Goal: Check status: Check status

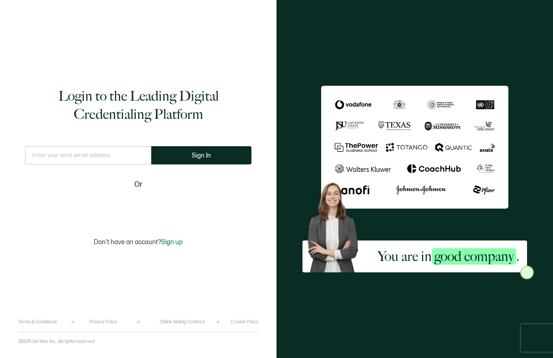
type input "[EMAIL_ADDRESS][PERSON_NAME][DOMAIN_NAME]"
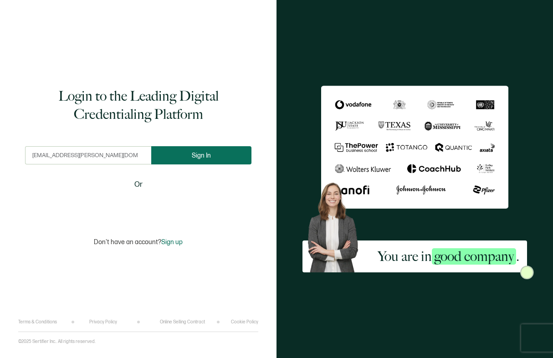
click at [239, 160] on button "Sign In" at bounding box center [201, 155] width 100 height 18
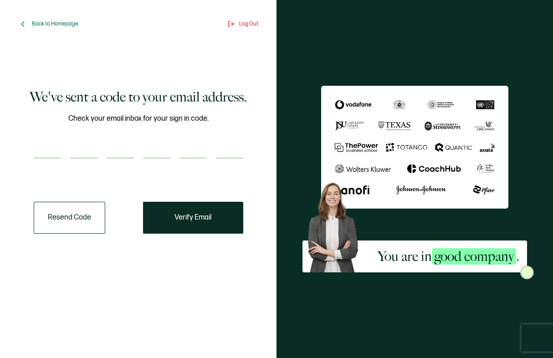
click at [49, 156] on input "number" at bounding box center [47, 149] width 27 height 18
paste input "9"
type input "9"
type input "0"
type input "5"
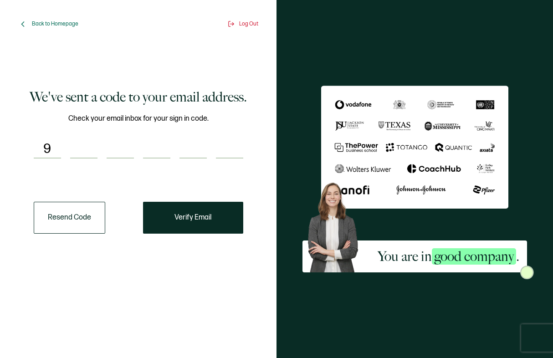
type input "5"
type input "0"
type input "8"
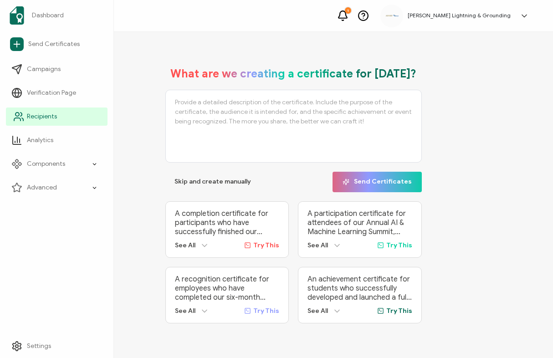
click at [29, 115] on span "Recipients" at bounding box center [42, 116] width 30 height 9
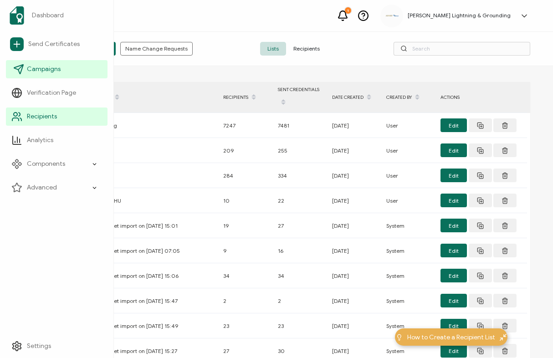
click at [36, 65] on span "Campaigns" at bounding box center [44, 69] width 34 height 9
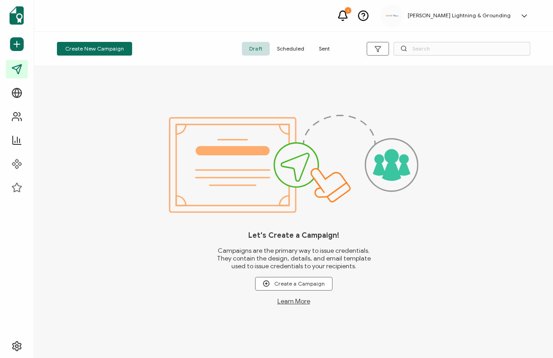
click at [327, 56] on div "Create New Campaign Draft Scheduled Sent" at bounding box center [293, 49] width 519 height 34
click at [326, 49] on span "Sent" at bounding box center [325, 49] width 26 height 14
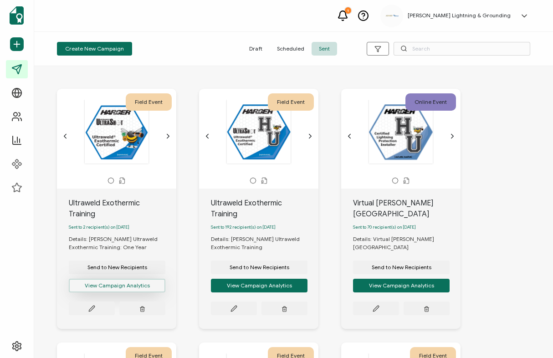
click at [133, 279] on button "View Campaign Analytics" at bounding box center [117, 286] width 97 height 14
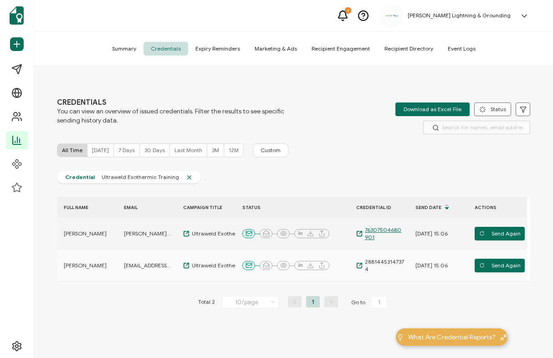
click at [391, 231] on span "76307504680901" at bounding box center [383, 233] width 41 height 15
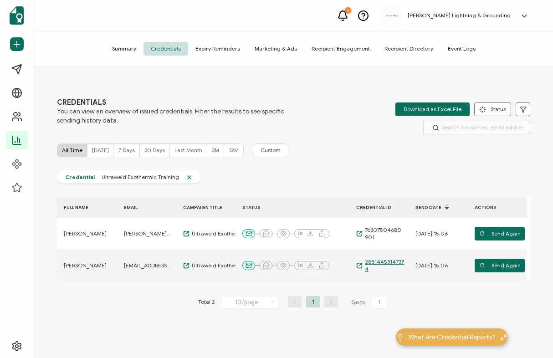
click at [381, 265] on span "28814453147374" at bounding box center [383, 265] width 41 height 15
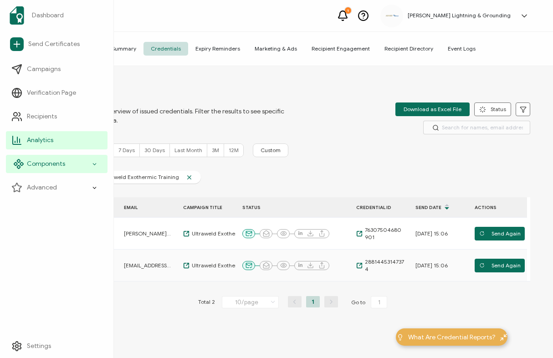
click at [15, 170] on div "Components" at bounding box center [57, 164] width 102 height 18
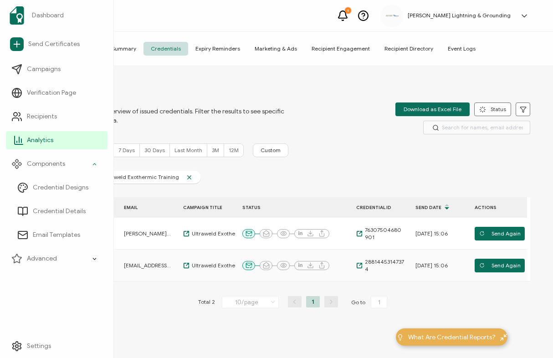
click at [19, 140] on icon at bounding box center [19, 139] width 0 height 5
click at [12, 130] on li "Analytics" at bounding box center [57, 140] width 102 height 24
click at [14, 141] on icon at bounding box center [18, 140] width 11 height 11
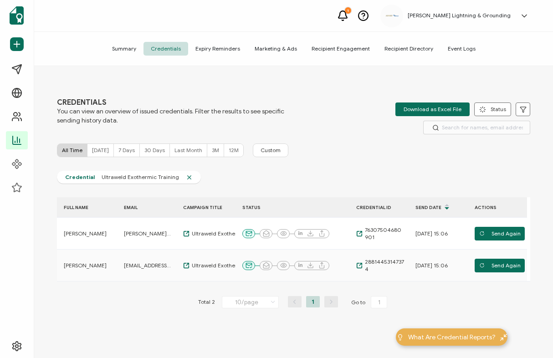
click at [129, 44] on span "Summary" at bounding box center [124, 49] width 39 height 14
